Goal: Transaction & Acquisition: Share content

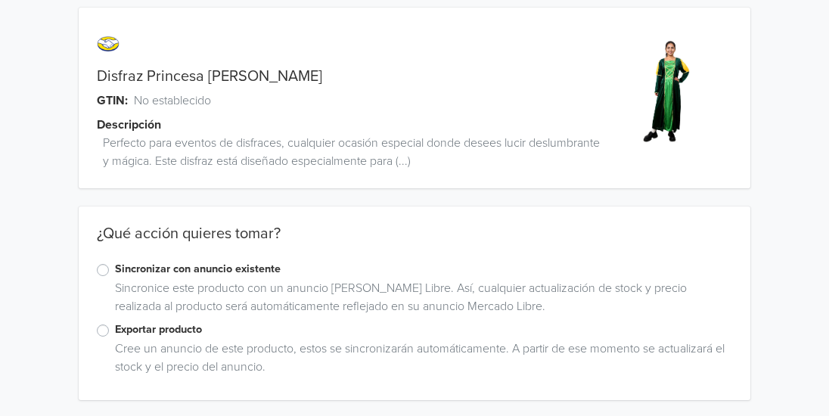
scroll to position [13, 0]
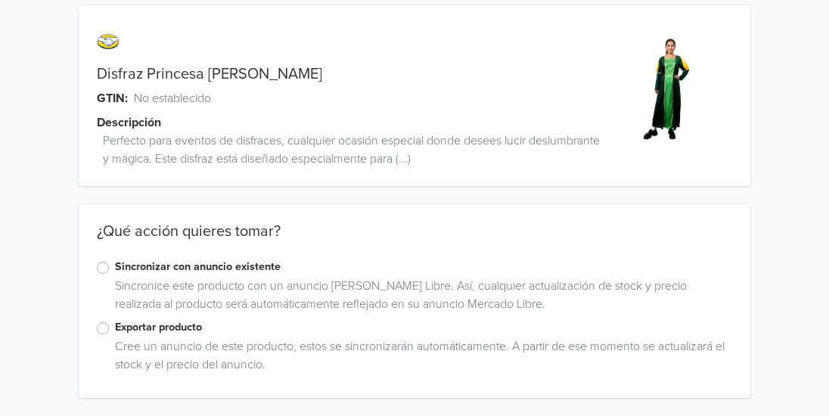
click at [115, 333] on label "Exportar producto" at bounding box center [423, 327] width 617 height 17
click at [0, 0] on input "Exportar producto" at bounding box center [0, 0] width 0 height 0
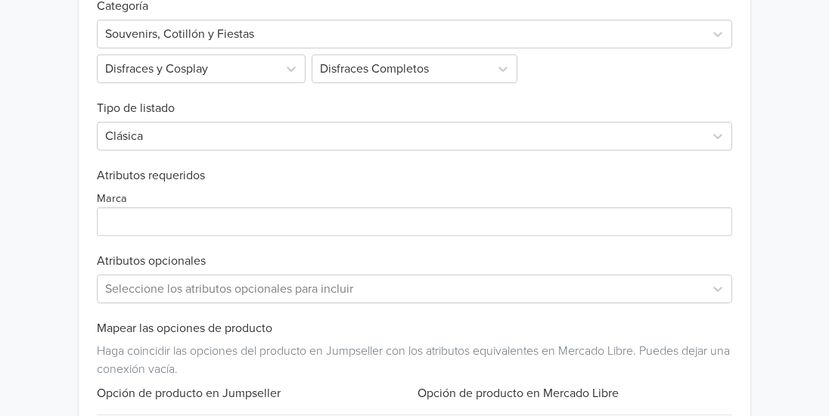
scroll to position [501, 0]
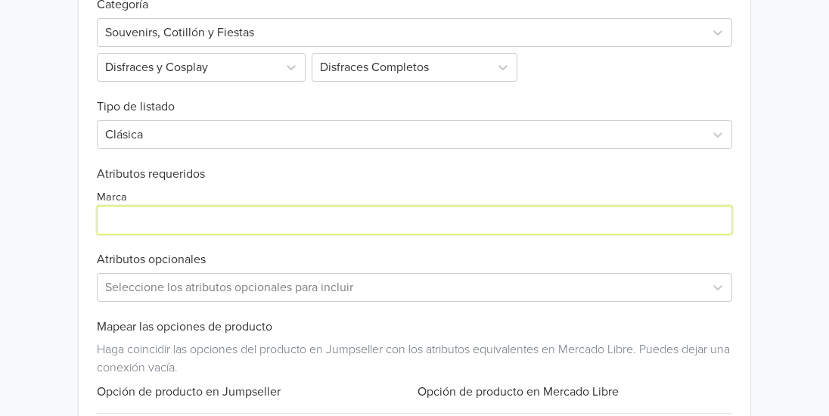
click at [273, 225] on input "Marca" at bounding box center [414, 220] width 635 height 29
type input "Planeta disfraz"
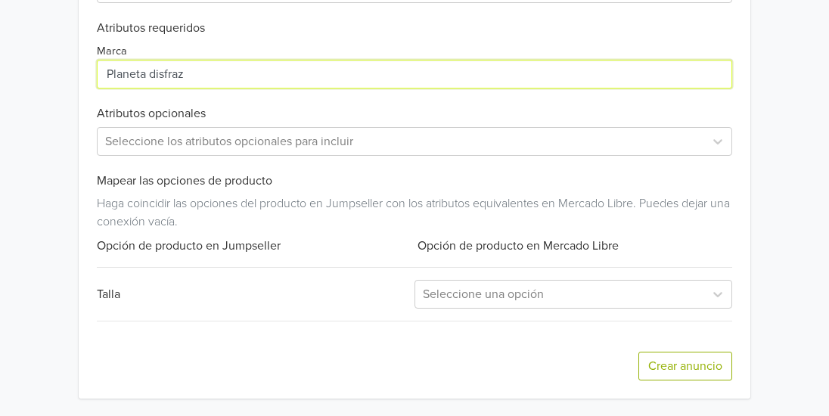
scroll to position [647, 0]
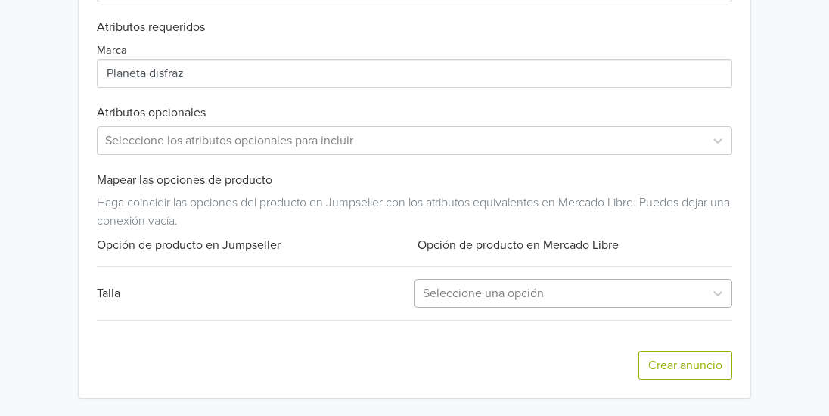
click at [541, 301] on div at bounding box center [560, 293] width 274 height 21
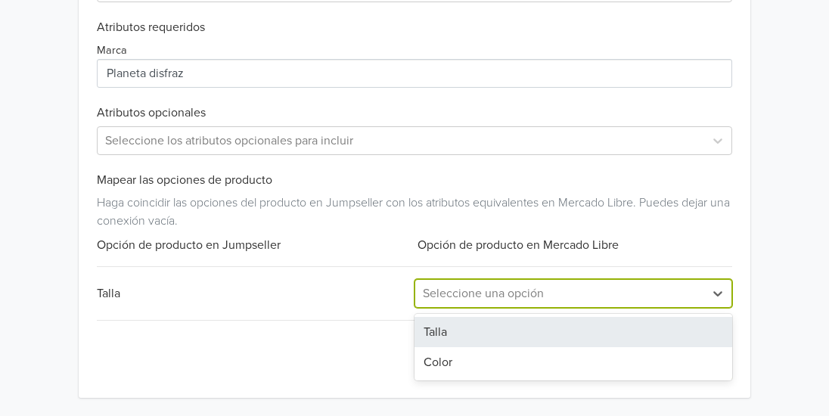
click at [463, 326] on div "Talla" at bounding box center [573, 332] width 318 height 30
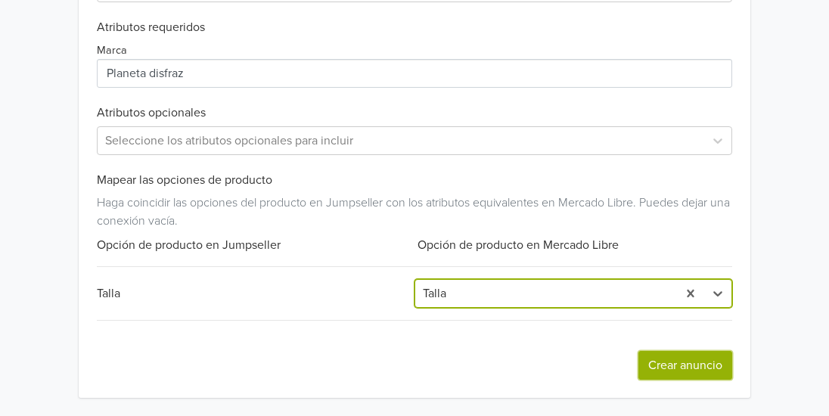
click at [667, 373] on button "Crear anuncio" at bounding box center [685, 365] width 94 height 29
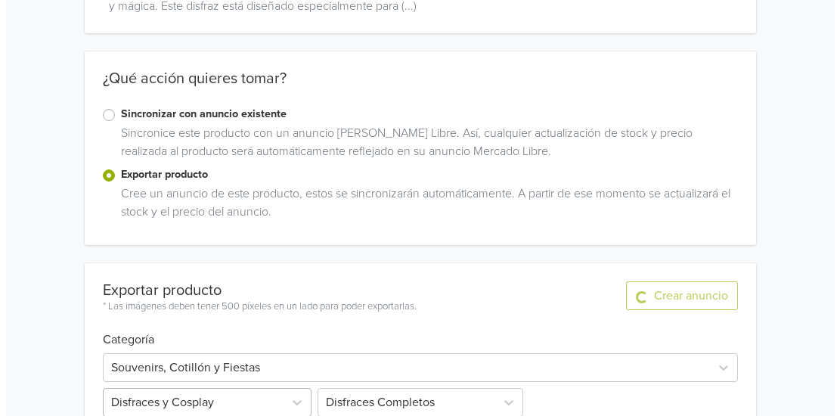
scroll to position [0, 0]
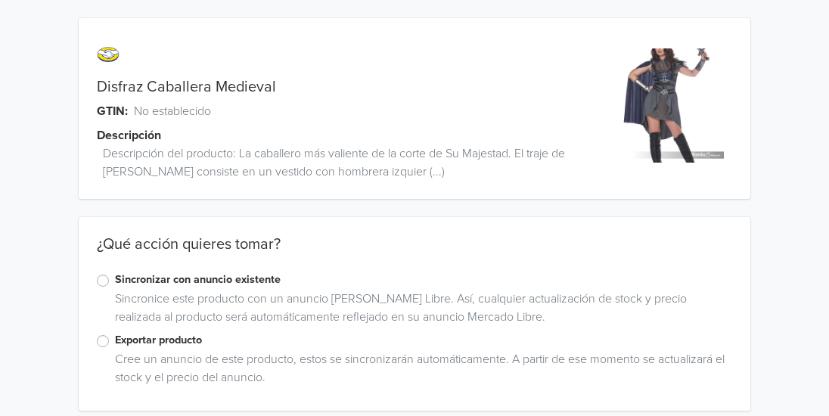
scroll to position [13, 0]
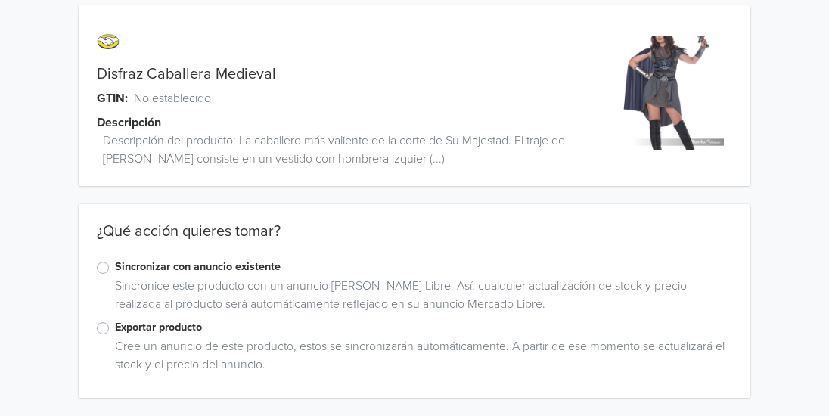
click at [95, 324] on div "Exportar producto Cree un anuncio de este producto, estos se sincronizarán auto…" at bounding box center [415, 349] width 672 height 60
click at [115, 330] on label "Exportar producto" at bounding box center [423, 327] width 617 height 17
click at [0, 0] on input "Exportar producto" at bounding box center [0, 0] width 0 height 0
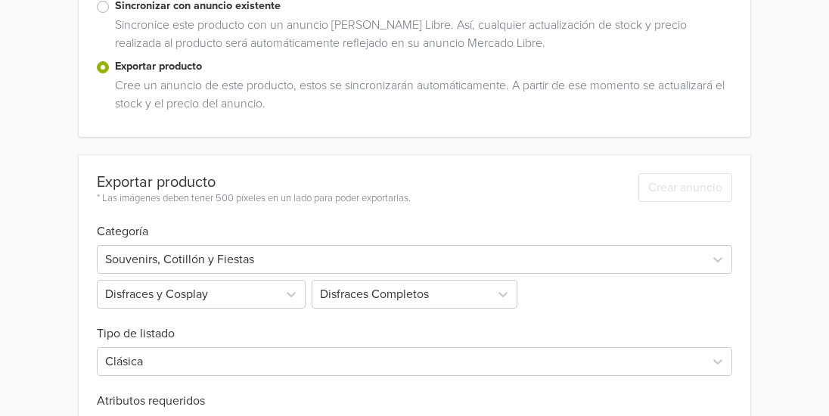
scroll to position [501, 0]
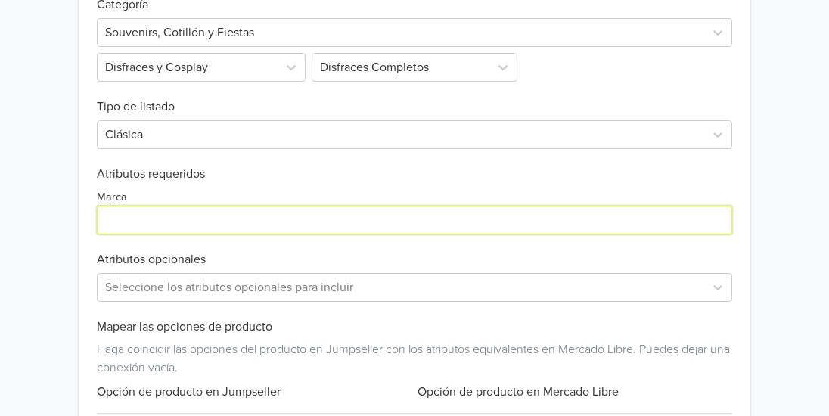
click at [176, 231] on input "Marca" at bounding box center [414, 220] width 635 height 29
type input "Planeta disfraz"
drag, startPoint x: 165, startPoint y: 224, endPoint x: 99, endPoint y: 225, distance: 65.8
click at [99, 225] on input "Marca" at bounding box center [414, 220] width 635 height 29
click at [109, 224] on input "Marca" at bounding box center [414, 220] width 635 height 29
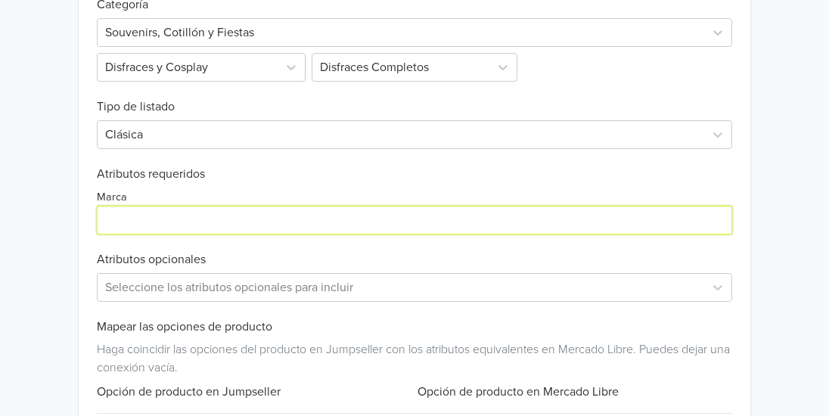
type input "California Costumes"
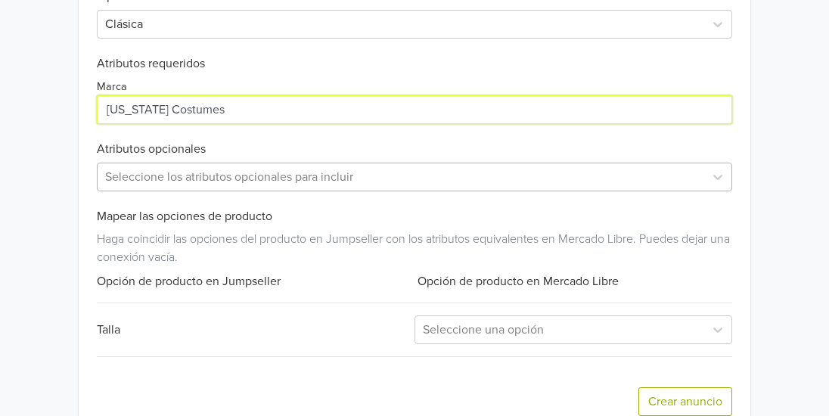
scroll to position [647, 0]
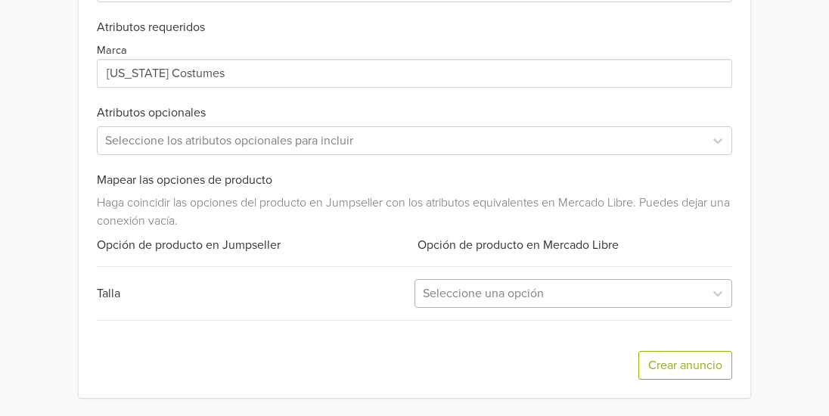
click at [436, 297] on div at bounding box center [560, 293] width 274 height 21
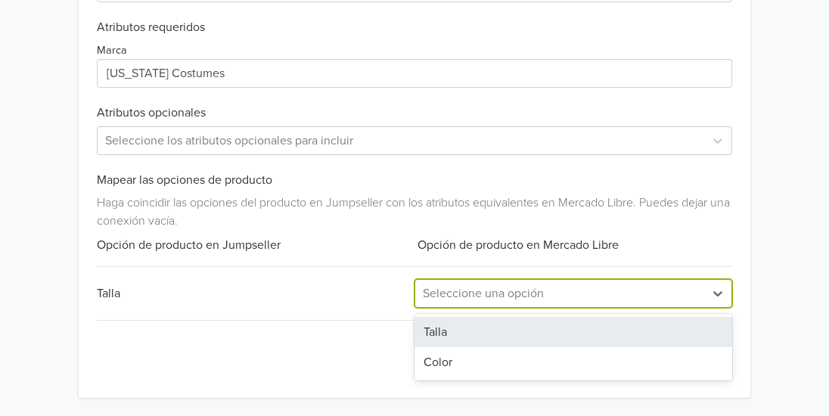
click at [432, 338] on div "Talla" at bounding box center [573, 332] width 318 height 30
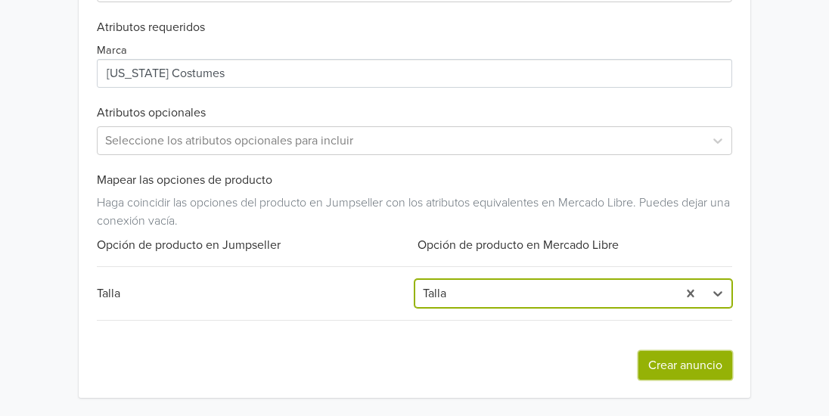
click at [690, 368] on button "Crear anuncio" at bounding box center [685, 365] width 94 height 29
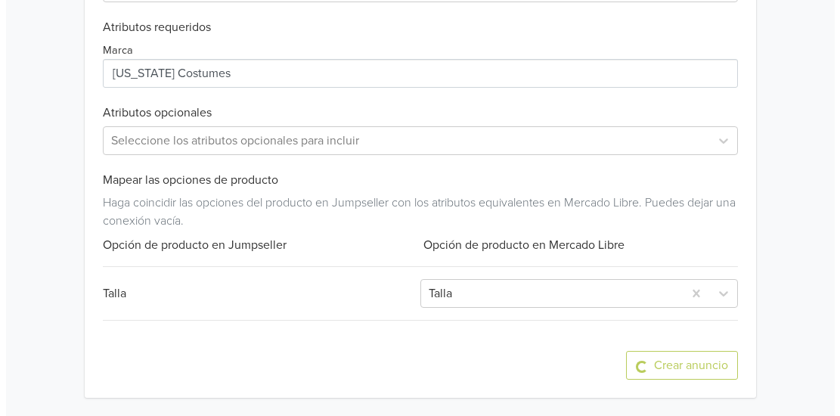
scroll to position [0, 0]
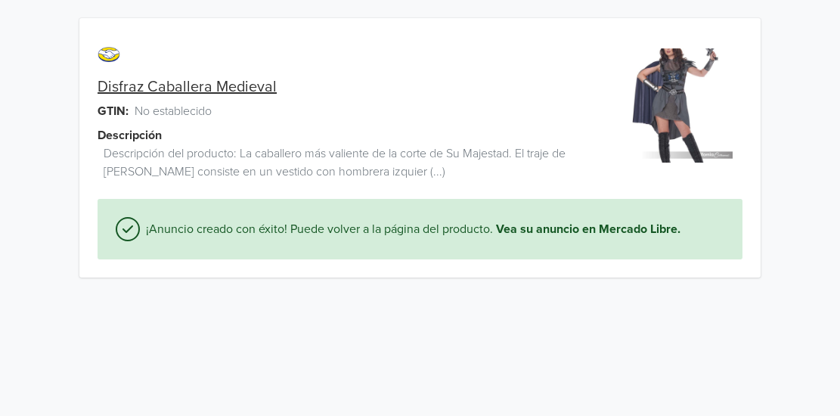
click at [43, 8] on div "Disfraz Caballera Medieval GTIN: No establecido Descripción Descripción del pro…" at bounding box center [419, 148] width 817 height 296
